Goal: Transaction & Acquisition: Purchase product/service

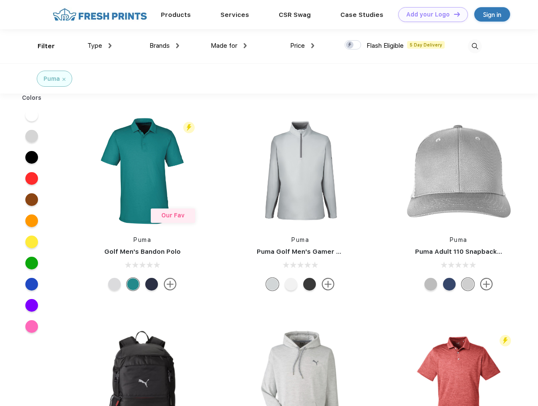
scroll to position [0, 0]
click at [430, 14] on link "Add your Logo Design Tool" at bounding box center [433, 14] width 70 height 15
click at [0, 0] on div "Design Tool" at bounding box center [0, 0] width 0 height 0
click at [453, 14] on link "Add your Logo Design Tool" at bounding box center [433, 14] width 70 height 15
click at [41, 46] on div "Filter" at bounding box center [46, 46] width 17 height 10
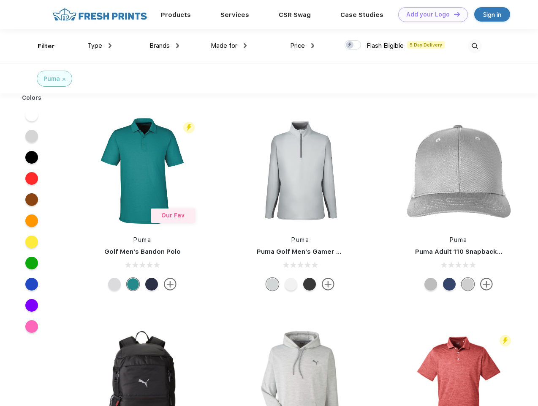
click at [100, 46] on span "Type" at bounding box center [94, 46] width 15 height 8
click at [164, 46] on span "Brands" at bounding box center [160, 46] width 20 height 8
click at [229, 46] on span "Made for" at bounding box center [224, 46] width 27 height 8
click at [303, 46] on span "Price" at bounding box center [297, 46] width 15 height 8
click at [353, 45] on div at bounding box center [353, 44] width 16 height 9
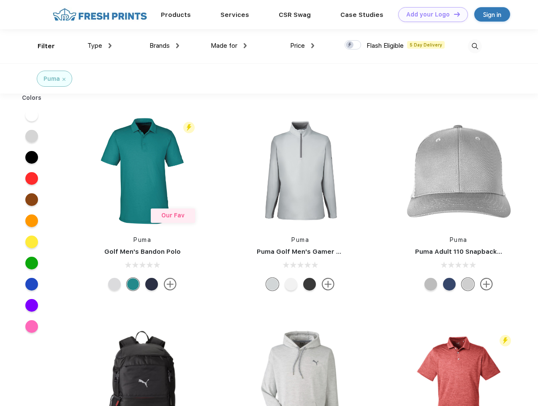
click at [350, 45] on input "checkbox" at bounding box center [347, 42] width 5 height 5
click at [475, 46] on img at bounding box center [475, 46] width 14 height 14
